Goal: Task Accomplishment & Management: Manage account settings

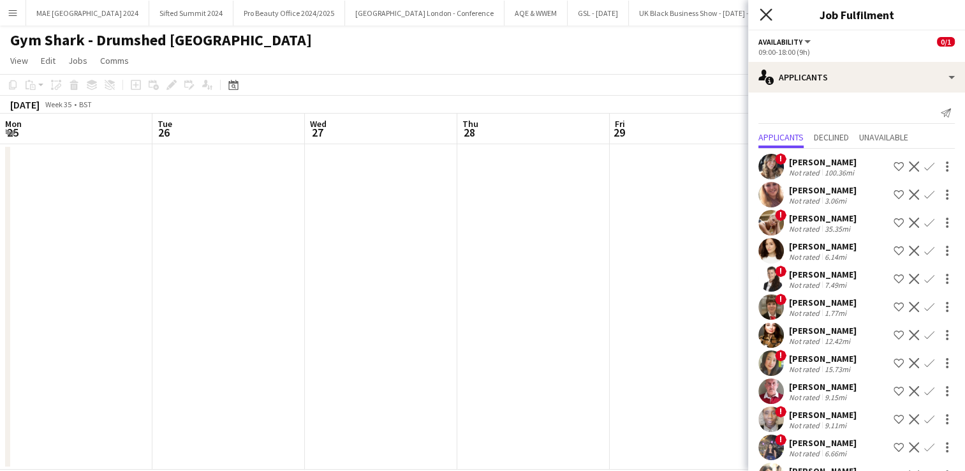
scroll to position [78, 0]
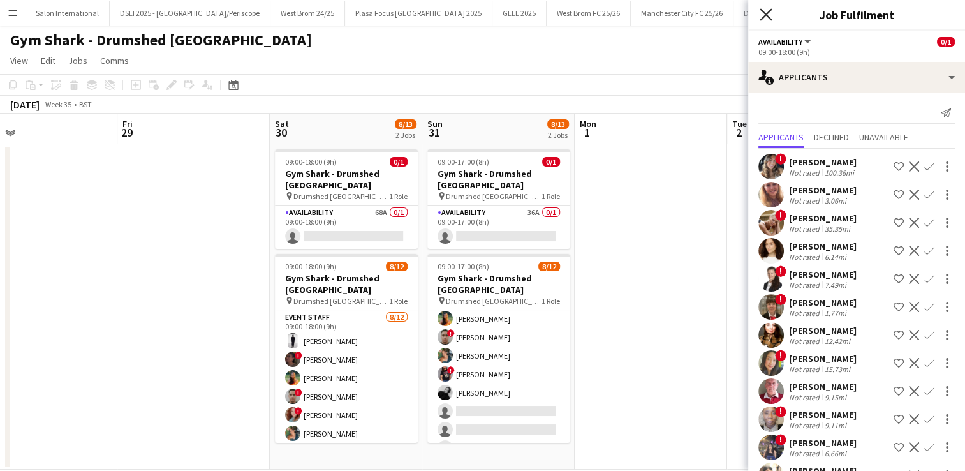
click at [768, 15] on icon "Close pop-in" at bounding box center [766, 14] width 12 height 12
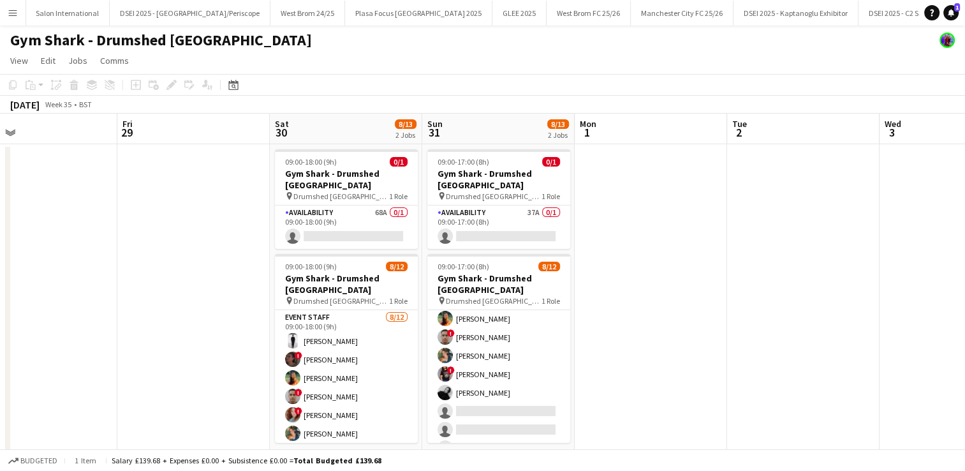
click at [10, 10] on app-icon "Menu" at bounding box center [13, 13] width 10 height 10
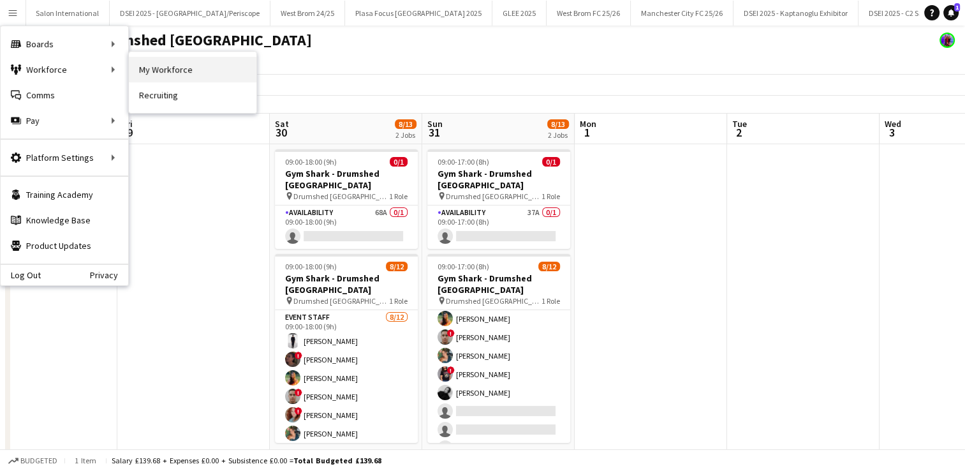
click at [156, 76] on link "My Workforce" at bounding box center [193, 70] width 128 height 26
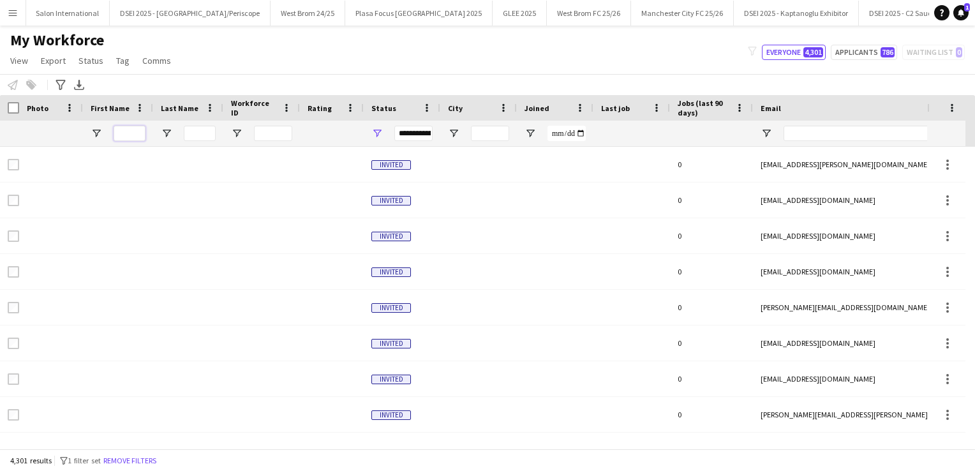
click at [138, 137] on input "First Name Filter Input" at bounding box center [130, 133] width 32 height 15
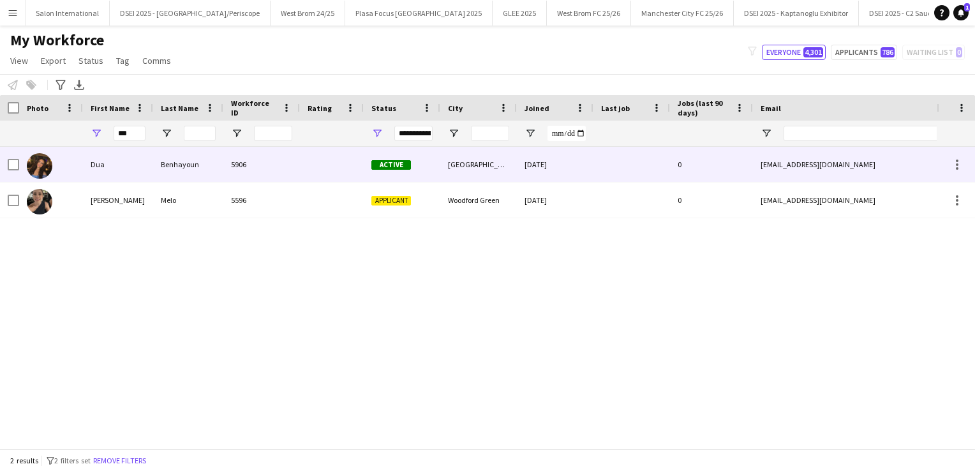
click at [138, 162] on div "Dua" at bounding box center [118, 164] width 70 height 35
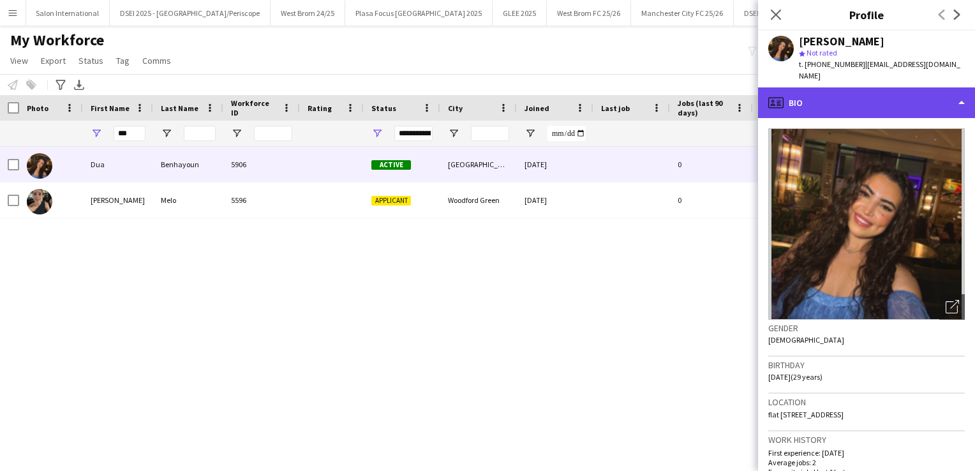
click at [902, 93] on div "profile Bio" at bounding box center [866, 102] width 217 height 31
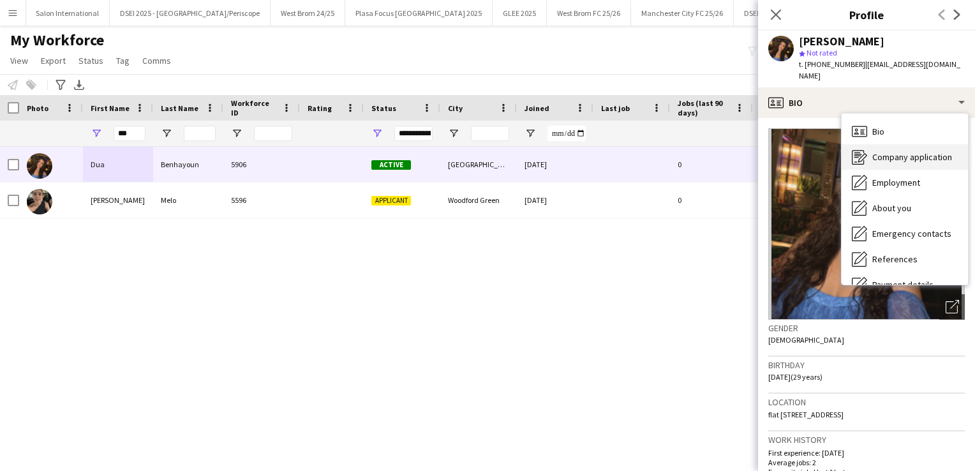
click at [904, 151] on span "Company application" at bounding box center [912, 156] width 80 height 11
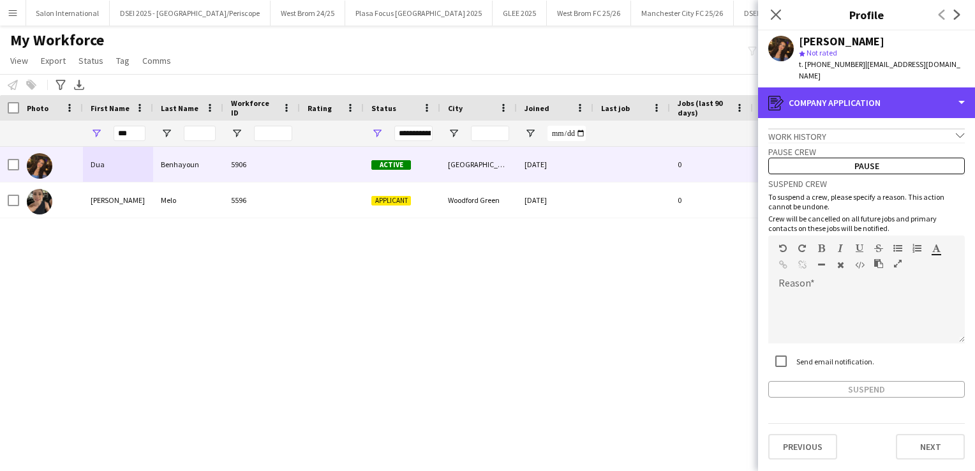
drag, startPoint x: 895, startPoint y: 84, endPoint x: 898, endPoint y: 108, distance: 23.8
click at [898, 108] on div "register Company application Bio Bio Company application Company application Em…" at bounding box center [866, 278] width 217 height 383
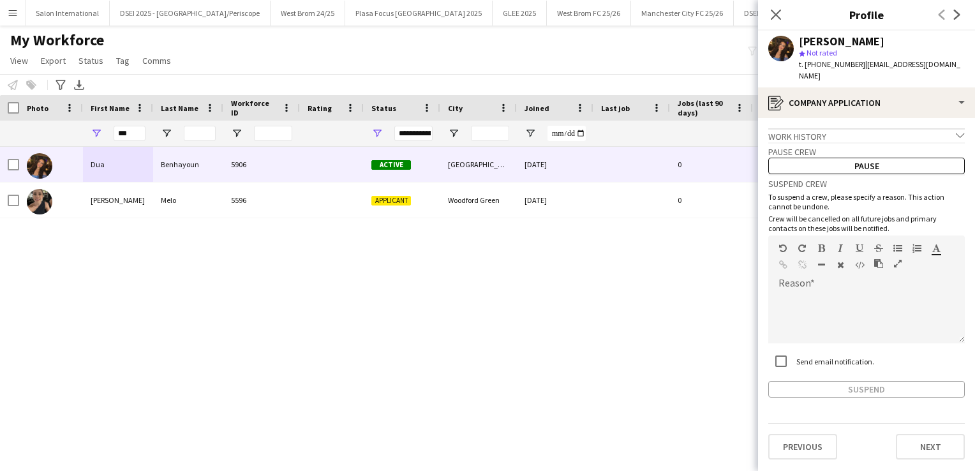
click at [898, 118] on app-crew-profile-application "Work history chevron-down Incomplete Pause crew Pause Suspend crew To suspend a…" at bounding box center [866, 294] width 217 height 353
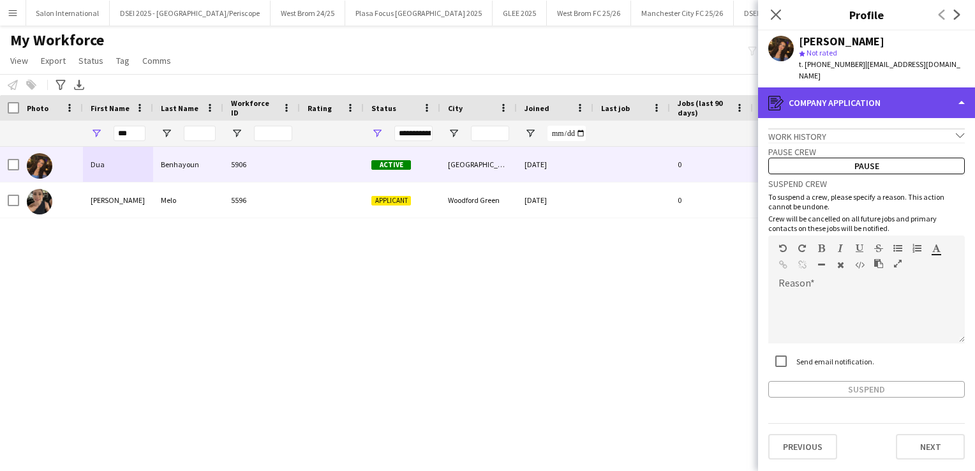
click at [903, 103] on div "register Company application" at bounding box center [866, 102] width 217 height 31
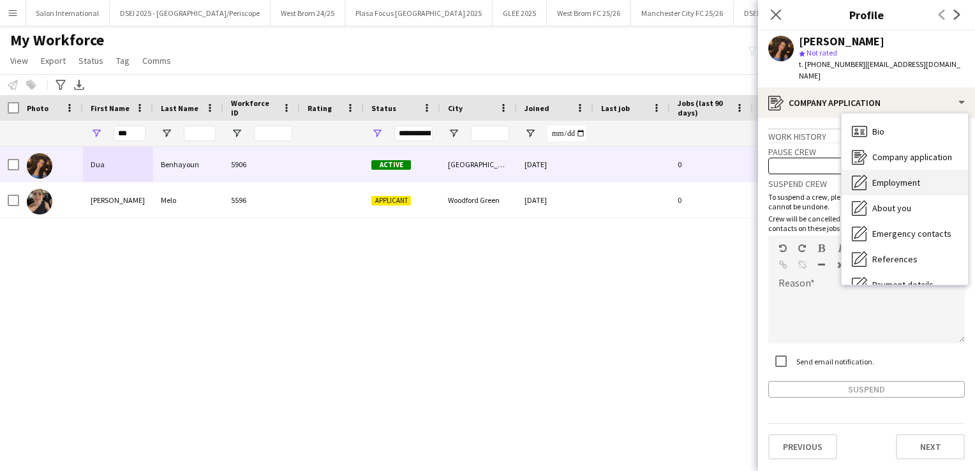
click at [912, 182] on div "Employment Employment" at bounding box center [905, 183] width 126 height 26
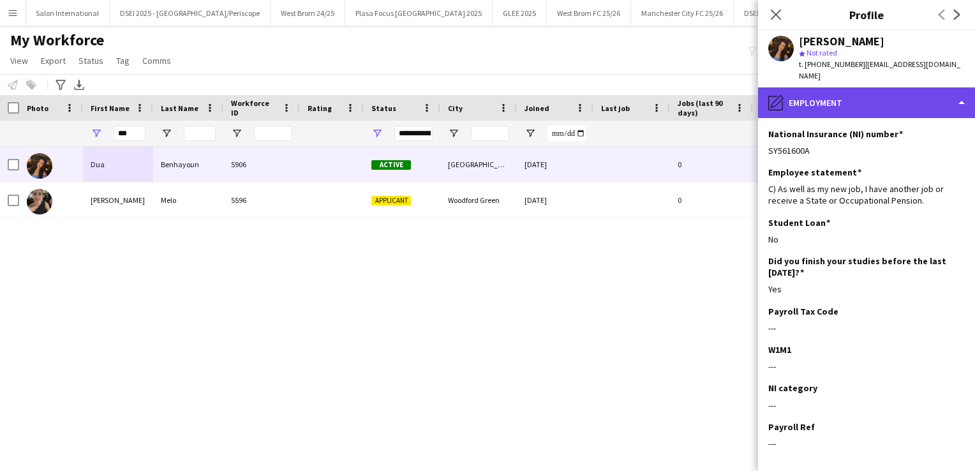
click at [879, 87] on div "pencil4 Employment" at bounding box center [866, 102] width 217 height 31
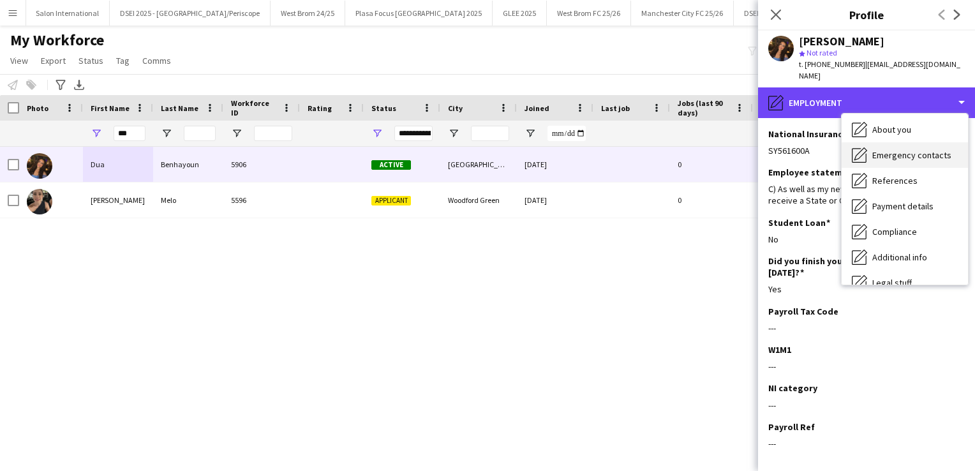
scroll to position [96, 0]
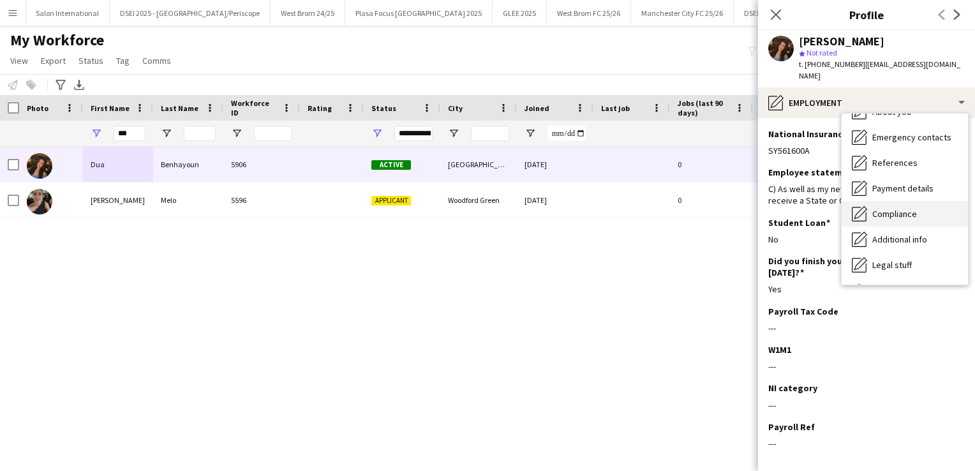
click at [895, 208] on span "Compliance" at bounding box center [894, 213] width 45 height 11
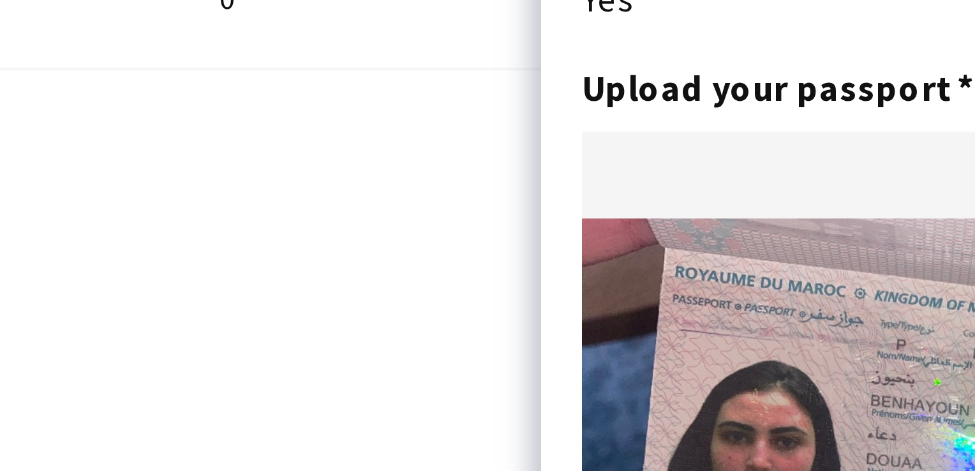
scroll to position [37, 0]
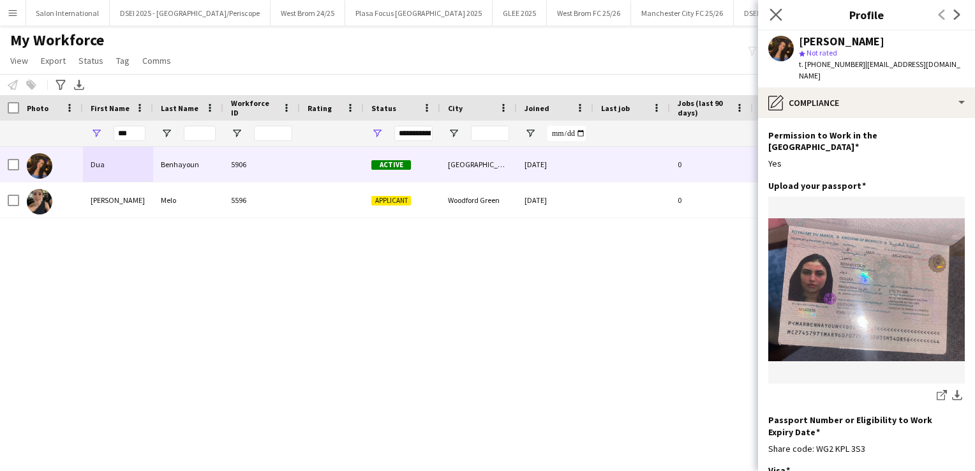
click at [778, 20] on icon "Close pop-in" at bounding box center [776, 14] width 12 height 12
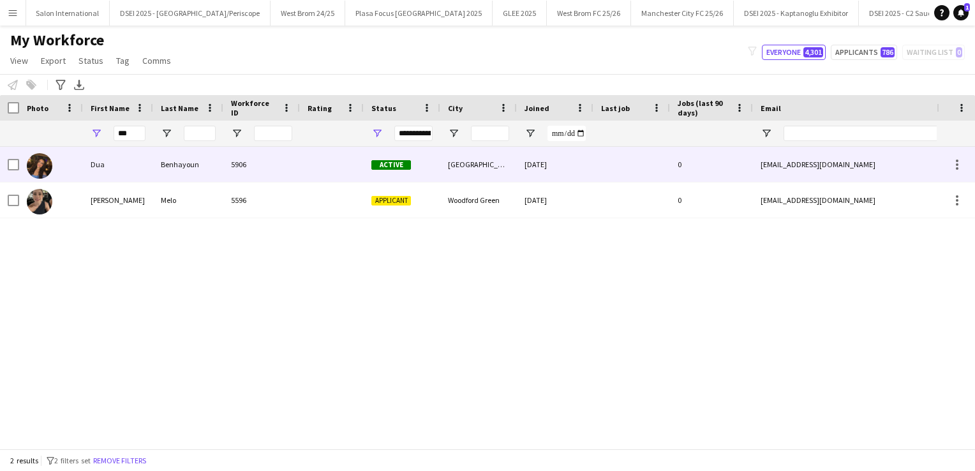
click at [465, 169] on div "[GEOGRAPHIC_DATA]" at bounding box center [478, 164] width 77 height 35
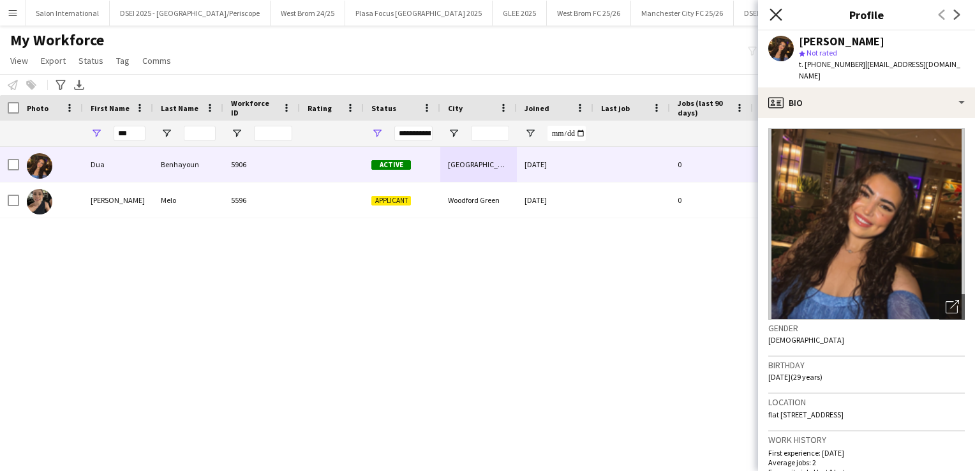
click at [777, 18] on icon "Close pop-in" at bounding box center [776, 14] width 12 height 12
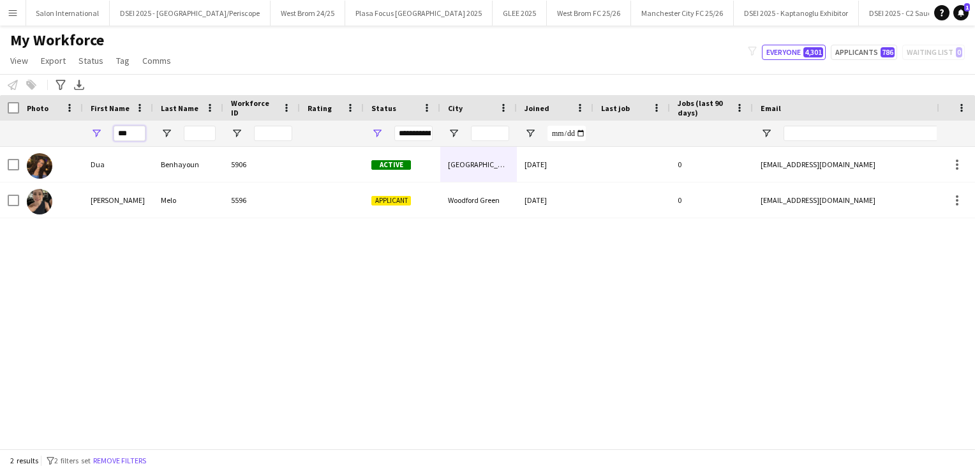
drag, startPoint x: 132, startPoint y: 129, endPoint x: 106, endPoint y: 128, distance: 26.2
click at [106, 128] on div "***" at bounding box center [118, 134] width 70 height 26
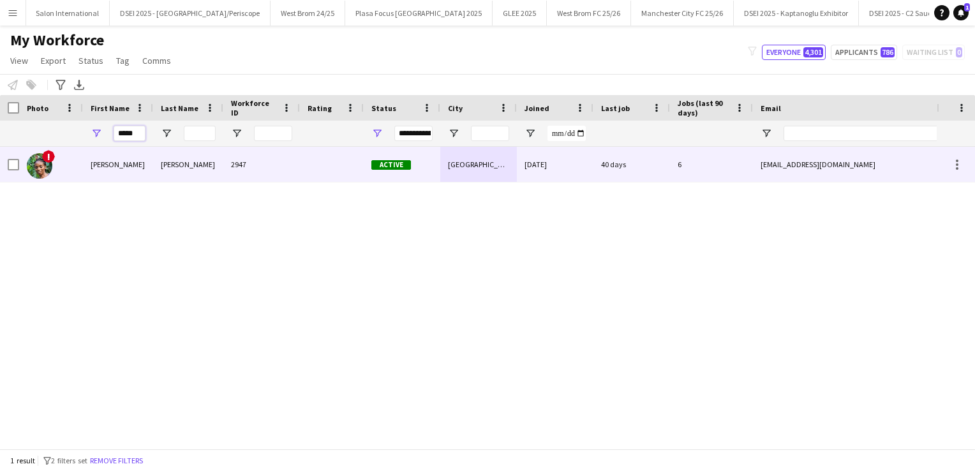
type input "*****"
click at [125, 159] on div "[PERSON_NAME]" at bounding box center [118, 164] width 70 height 35
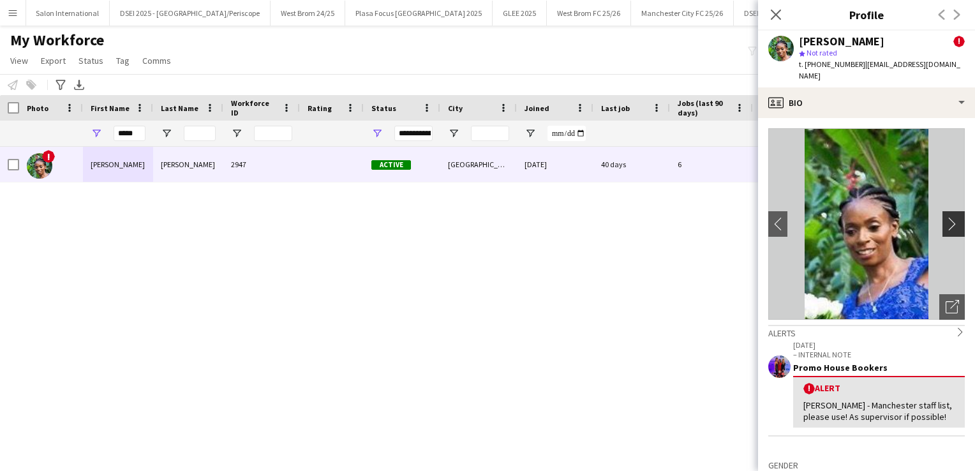
click at [953, 217] on app-icon "chevron-right" at bounding box center [956, 223] width 20 height 13
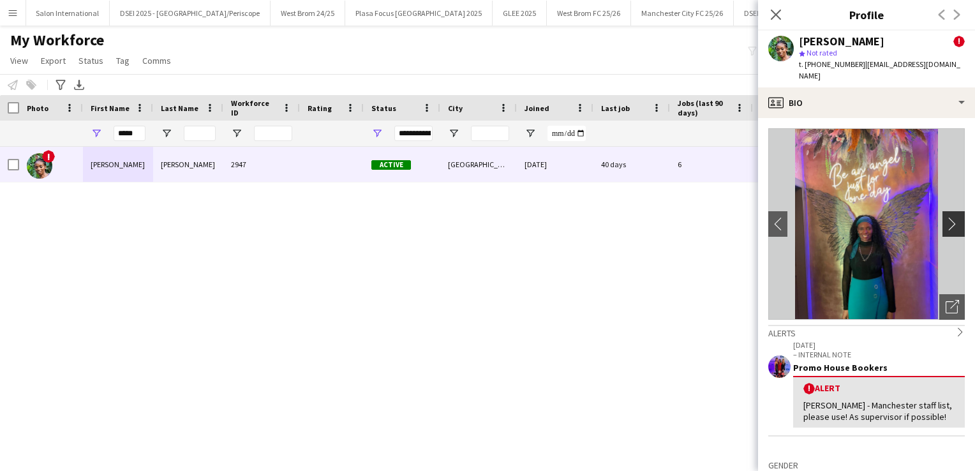
click at [953, 217] on app-icon "chevron-right" at bounding box center [956, 223] width 20 height 13
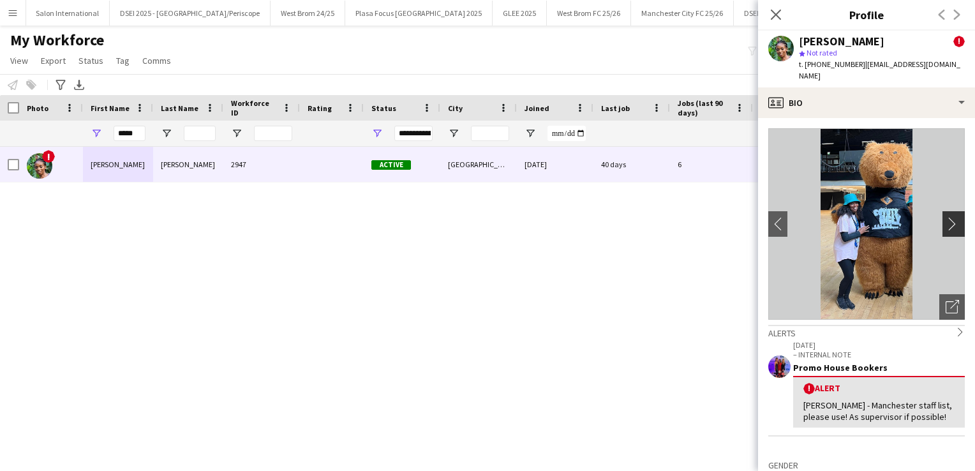
click at [953, 217] on app-icon "chevron-right" at bounding box center [956, 223] width 20 height 13
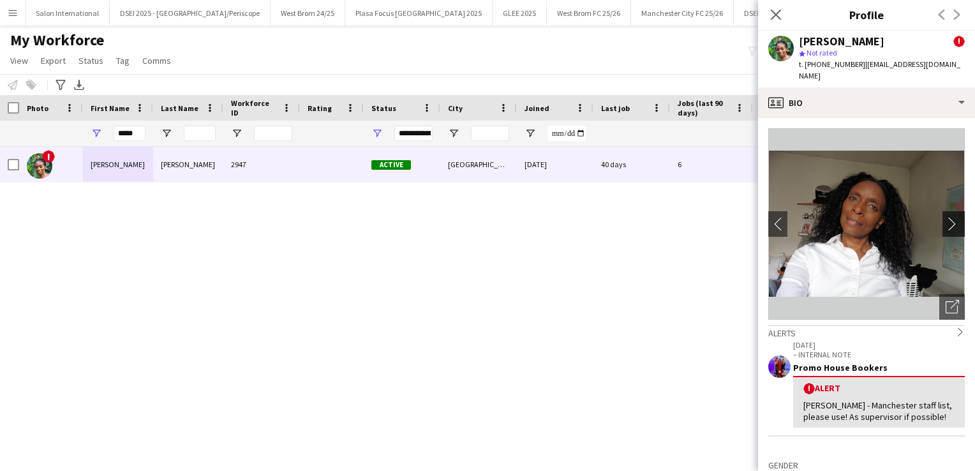
click at [953, 217] on app-icon "chevron-right" at bounding box center [956, 223] width 20 height 13
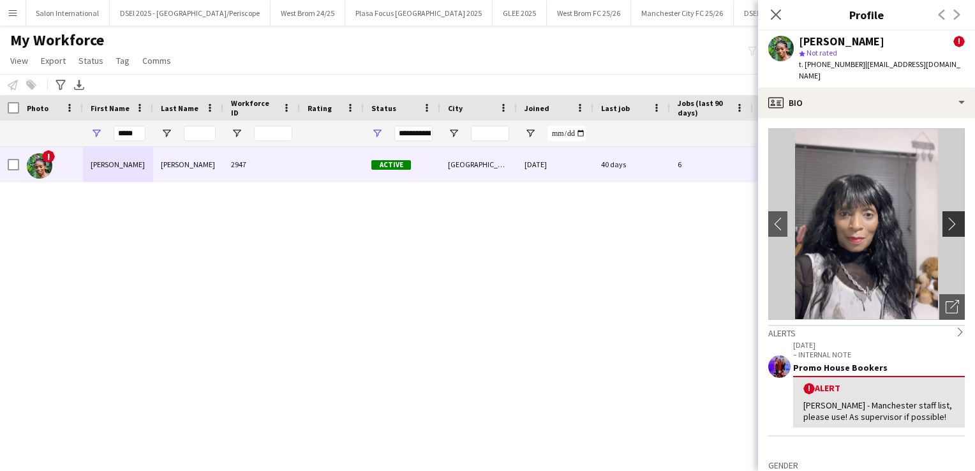
click at [953, 217] on app-icon "chevron-right" at bounding box center [956, 223] width 20 height 13
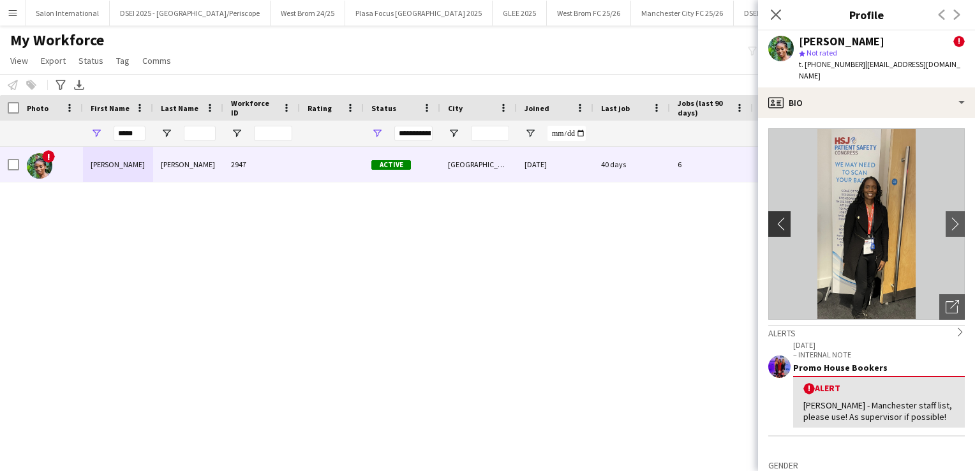
click at [784, 217] on app-icon "chevron-left" at bounding box center [778, 223] width 20 height 13
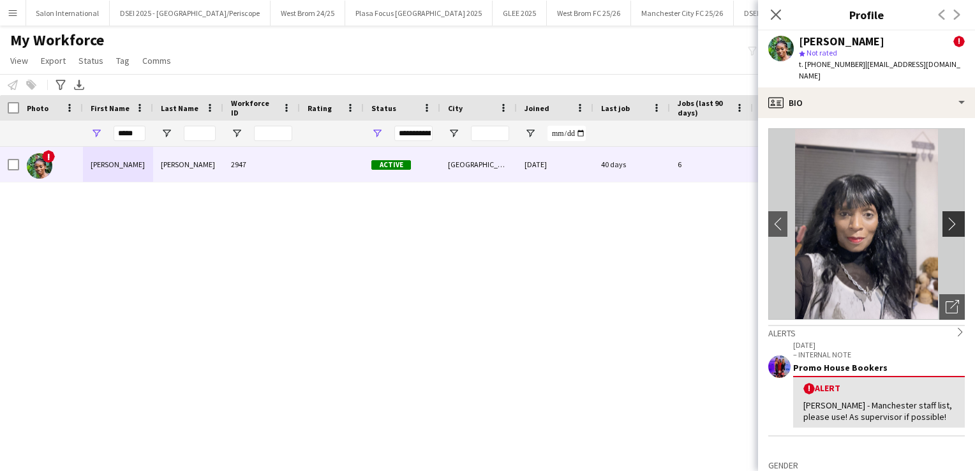
click at [946, 217] on app-icon "chevron-right" at bounding box center [956, 223] width 20 height 13
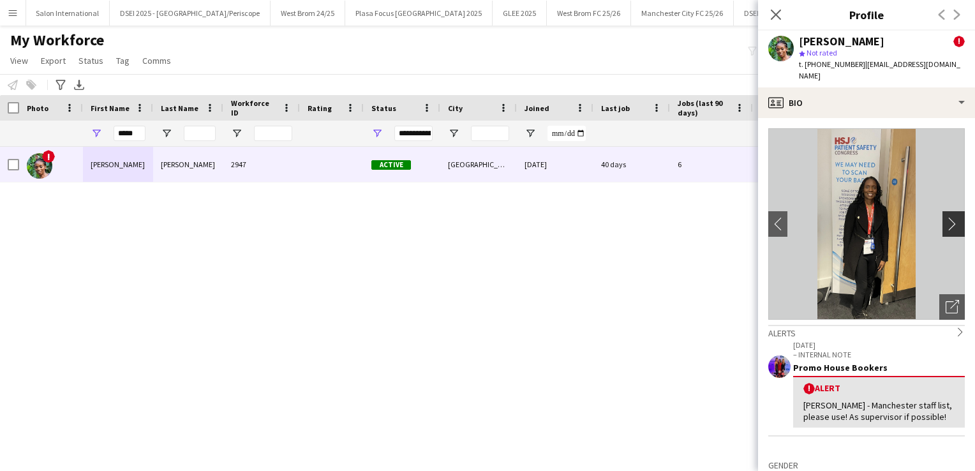
click at [946, 217] on app-icon "chevron-right" at bounding box center [956, 223] width 20 height 13
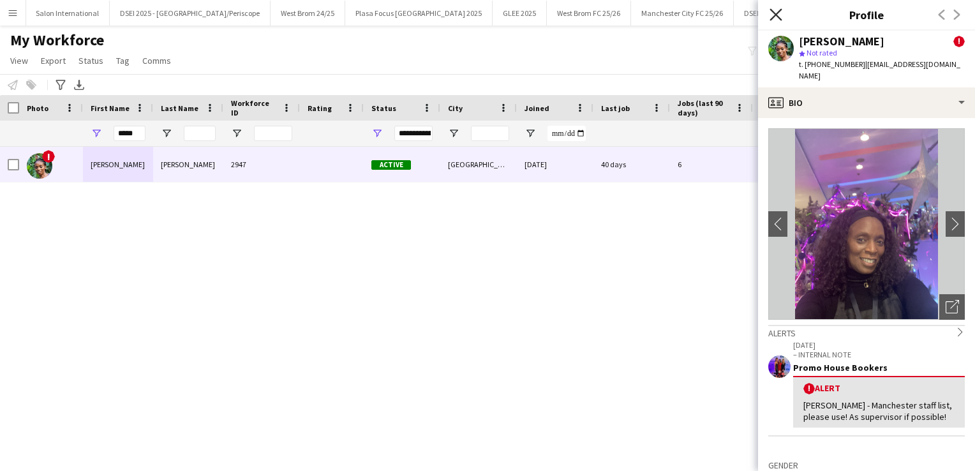
click at [778, 15] on icon "Close pop-in" at bounding box center [776, 14] width 12 height 12
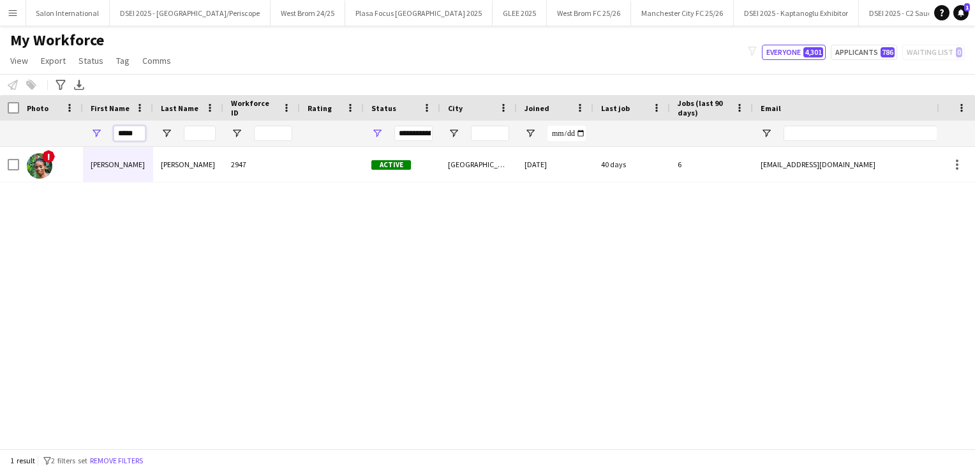
drag, startPoint x: 138, startPoint y: 134, endPoint x: 96, endPoint y: 121, distance: 44.0
click at [96, 121] on div "*****" at bounding box center [118, 134] width 70 height 26
